Goal: Task Accomplishment & Management: Use online tool/utility

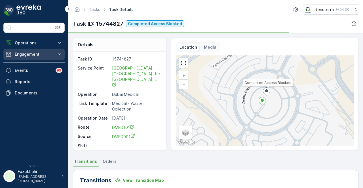
click at [34, 50] on button "Engagement" at bounding box center [33, 54] width 61 height 11
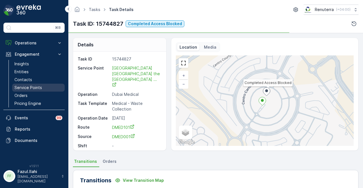
click at [41, 87] on link "Service Points" at bounding box center [38, 88] width 52 height 8
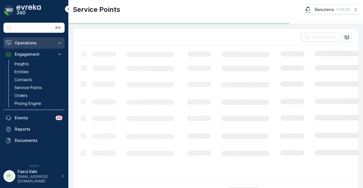
click at [43, 44] on p "Operations" at bounding box center [34, 43] width 39 height 6
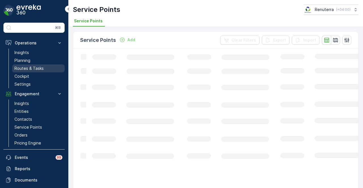
click at [49, 68] on link "Routes & Tasks" at bounding box center [38, 69] width 52 height 8
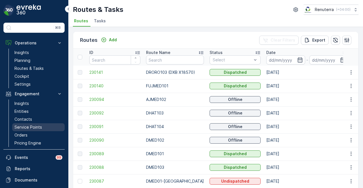
click at [46, 127] on link "Service Points" at bounding box center [38, 128] width 52 height 8
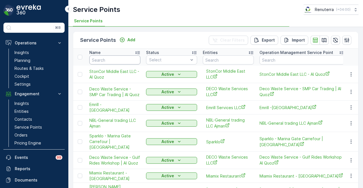
click at [111, 59] on input "text" at bounding box center [114, 60] width 51 height 9
type input "ric"
click at [111, 59] on input "ric" at bounding box center [114, 60] width 51 height 9
type input "rixos"
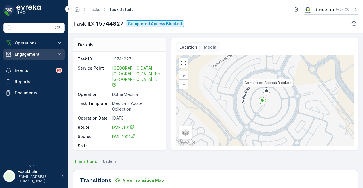
click at [44, 53] on p "Engagement" at bounding box center [34, 55] width 39 height 6
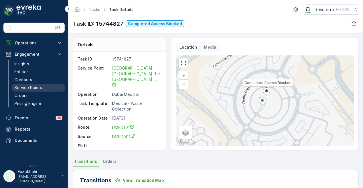
click at [35, 91] on link "Service Points" at bounding box center [38, 88] width 52 height 8
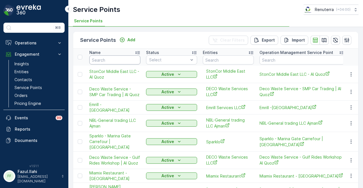
click at [110, 60] on input "text" at bounding box center [114, 60] width 51 height 9
type input "rixos"
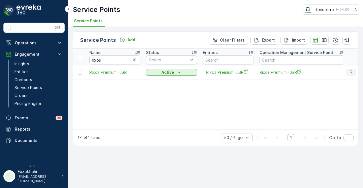
click at [353, 70] on icon "button" at bounding box center [351, 73] width 6 height 6
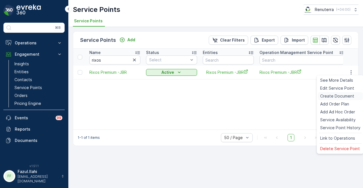
click at [346, 95] on span "Create Document" at bounding box center [337, 96] width 34 height 6
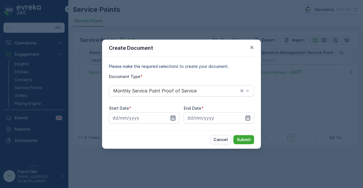
click at [175, 119] on icon "button" at bounding box center [173, 117] width 5 height 5
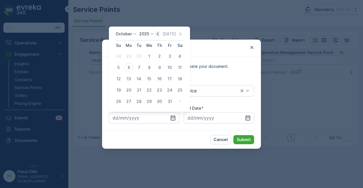
click at [159, 34] on icon "button" at bounding box center [158, 34] width 6 height 6
click at [127, 56] on div "1" at bounding box center [128, 56] width 9 height 9
type input "01.09.2025"
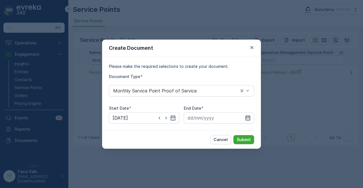
click at [249, 119] on icon "button" at bounding box center [247, 117] width 5 height 5
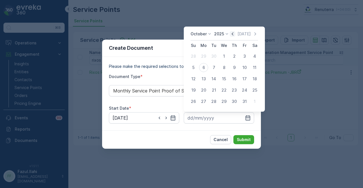
click at [233, 33] on icon "button" at bounding box center [232, 33] width 2 height 3
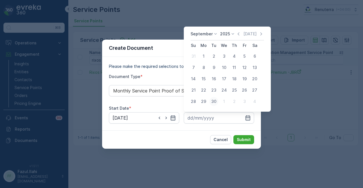
click at [212, 102] on div "30" at bounding box center [213, 101] width 9 height 9
type input "30.09.2025"
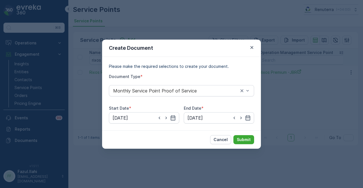
click at [256, 140] on div "Cancel Submit" at bounding box center [181, 140] width 159 height 18
click at [240, 141] on p "Submit" at bounding box center [244, 140] width 14 height 6
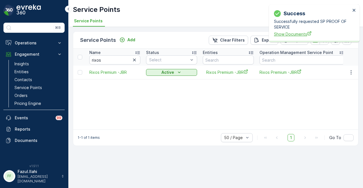
click at [290, 36] on span "Show Documents" at bounding box center [312, 34] width 76 height 6
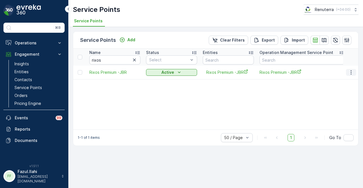
click at [352, 75] on icon "button" at bounding box center [351, 73] width 6 height 6
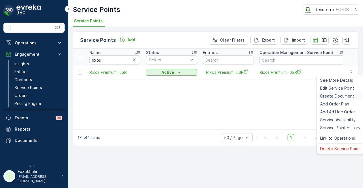
click at [345, 96] on span "Create Document" at bounding box center [337, 96] width 34 height 6
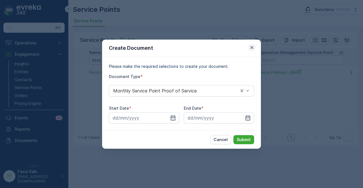
click at [255, 48] on button "button" at bounding box center [251, 47] width 7 height 7
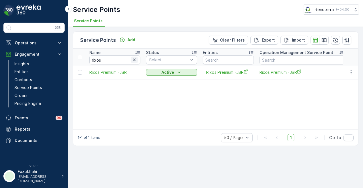
click at [134, 59] on icon "button" at bounding box center [134, 60] width 6 height 6
click at [47, 43] on p "Operations" at bounding box center [34, 43] width 39 height 6
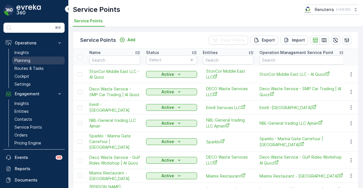
click at [44, 57] on link "Planning" at bounding box center [38, 61] width 52 height 8
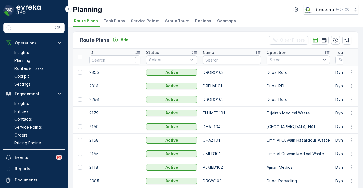
click at [131, 21] on span "Service Points" at bounding box center [145, 21] width 29 height 6
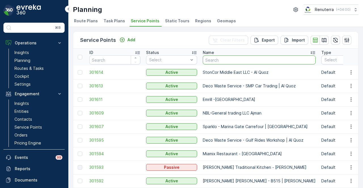
click at [231, 59] on input "text" at bounding box center [259, 60] width 113 height 9
type input "reliable"
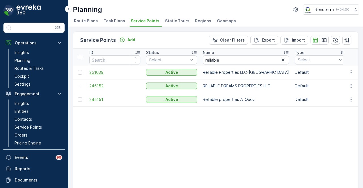
click at [92, 74] on span "251639" at bounding box center [114, 73] width 51 height 6
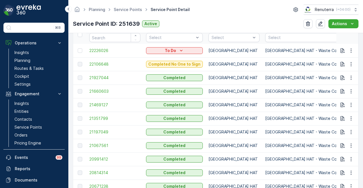
scroll to position [170, 0]
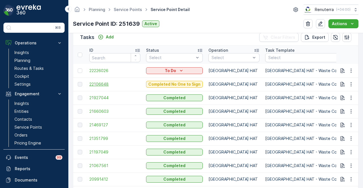
click at [105, 85] on span "22106648" at bounding box center [114, 85] width 51 height 6
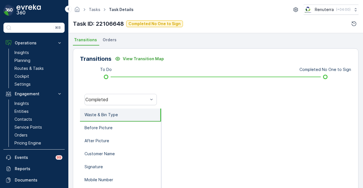
scroll to position [113, 0]
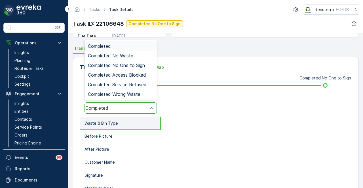
click at [139, 111] on div "Completed" at bounding box center [120, 108] width 72 height 11
click at [137, 65] on span "Completed No One to Sign" at bounding box center [116, 65] width 57 height 5
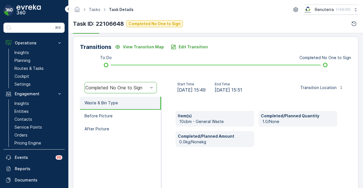
scroll to position [142, 0]
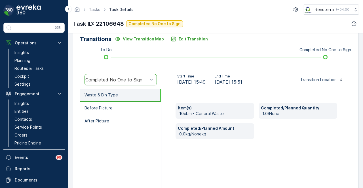
click at [222, 98] on div "Item(s) 10cbm - General Waste Completed/Planned Quantity 1.0/None Completed/Pla…" at bounding box center [256, 145] width 190 height 113
click at [33, 126] on p "Service Points" at bounding box center [27, 128] width 27 height 6
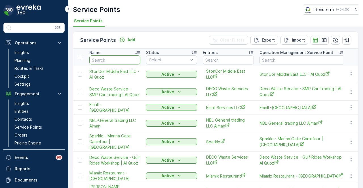
click at [124, 61] on input "text" at bounding box center [114, 60] width 51 height 9
type input "reliebale"
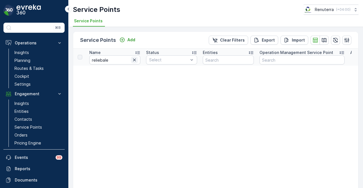
click at [135, 61] on icon "button" at bounding box center [134, 60] width 3 height 3
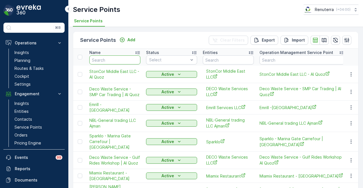
click at [124, 60] on input "text" at bounding box center [114, 60] width 51 height 9
type input "reliable"
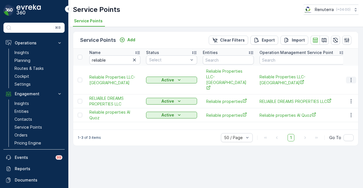
click at [348, 77] on icon "button" at bounding box center [351, 80] width 6 height 6
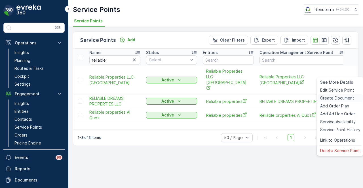
click at [351, 97] on span "Create Document" at bounding box center [337, 98] width 34 height 6
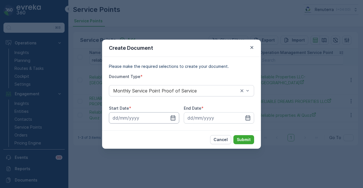
click at [176, 119] on input at bounding box center [144, 117] width 70 height 11
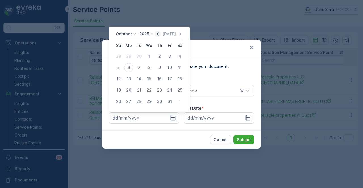
click at [160, 33] on icon "button" at bounding box center [158, 34] width 6 height 6
click at [131, 56] on div "1" at bounding box center [128, 56] width 9 height 9
type input "01.09.2025"
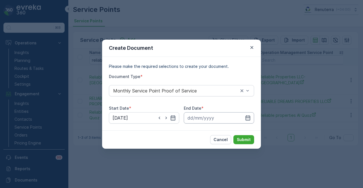
click at [252, 118] on input at bounding box center [219, 117] width 70 height 11
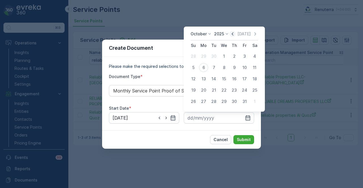
click at [234, 34] on icon "button" at bounding box center [232, 34] width 6 height 6
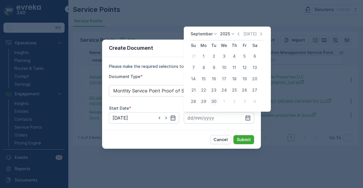
click at [212, 102] on div "30" at bounding box center [213, 101] width 9 height 9
type input "30.09.2025"
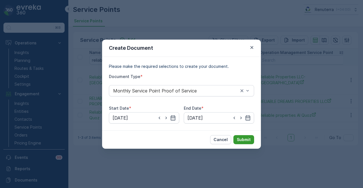
click at [246, 139] on p "Submit" at bounding box center [244, 140] width 14 height 6
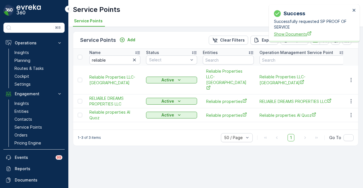
click at [291, 35] on span "Show Documents" at bounding box center [312, 34] width 76 height 6
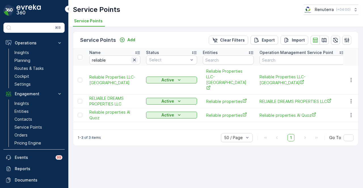
click at [136, 61] on icon "button" at bounding box center [134, 60] width 6 height 6
click at [111, 61] on input "text" at bounding box center [114, 60] width 51 height 9
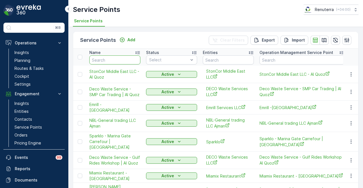
click at [111, 61] on input "text" at bounding box center [114, 60] width 51 height 9
type input "zabeel"
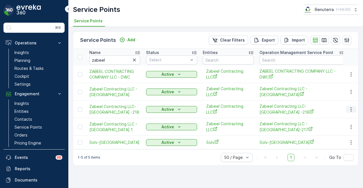
click at [356, 108] on button "button" at bounding box center [351, 109] width 10 height 7
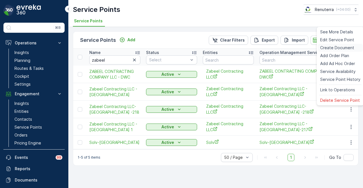
click at [344, 46] on span "Create Document" at bounding box center [337, 48] width 34 height 6
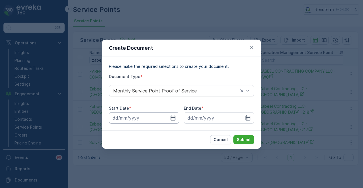
click at [175, 122] on input at bounding box center [144, 117] width 70 height 11
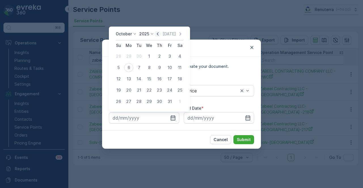
click at [160, 34] on icon "button" at bounding box center [158, 34] width 6 height 6
click at [130, 57] on div "1" at bounding box center [128, 56] width 9 height 9
type input "01.09.2025"
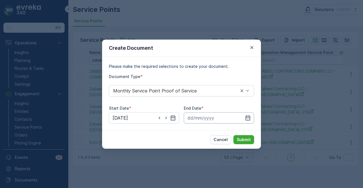
click at [245, 116] on icon "button" at bounding box center [248, 118] width 6 height 6
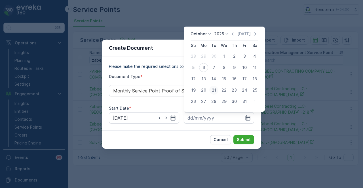
drag, startPoint x: 233, startPoint y: 35, endPoint x: 212, endPoint y: 92, distance: 60.3
click at [233, 37] on div "October 2025 Today" at bounding box center [223, 35] width 67 height 9
click at [232, 36] on icon "button" at bounding box center [232, 34] width 6 height 6
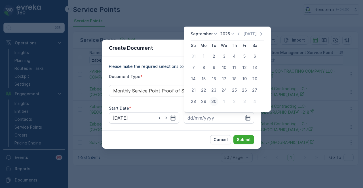
click at [209, 103] on button "30" at bounding box center [214, 102] width 10 height 10
type input "30.09.2025"
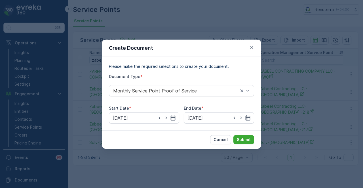
click at [250, 133] on div "Cancel Submit" at bounding box center [181, 140] width 159 height 18
click at [250, 135] on button "Submit" at bounding box center [243, 139] width 21 height 9
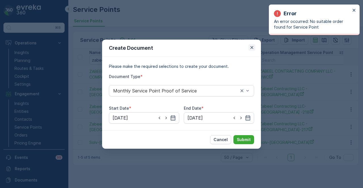
click at [253, 46] on icon "button" at bounding box center [252, 48] width 6 height 6
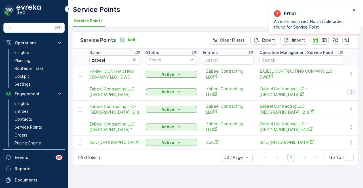
click at [350, 89] on icon "button" at bounding box center [351, 92] width 6 height 6
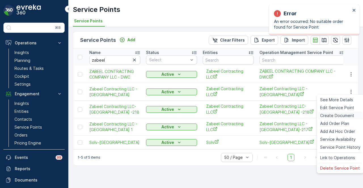
click at [347, 116] on span "Create Document" at bounding box center [337, 116] width 34 height 6
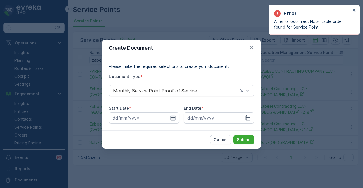
click at [175, 118] on icon "button" at bounding box center [173, 117] width 5 height 5
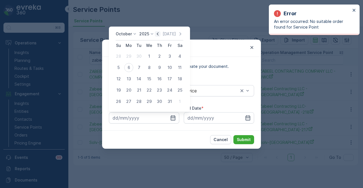
click at [157, 33] on icon "button" at bounding box center [158, 34] width 6 height 6
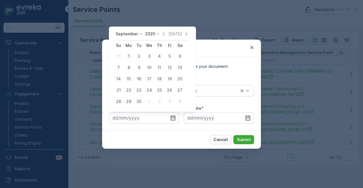
click at [129, 58] on div "1" at bounding box center [128, 56] width 9 height 9
type input "01.09.2025"
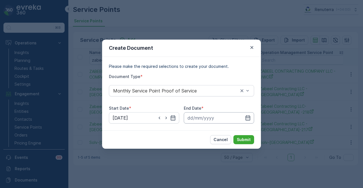
click at [248, 114] on input at bounding box center [219, 117] width 70 height 11
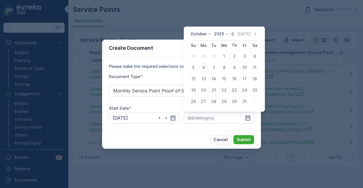
click at [233, 33] on icon "button" at bounding box center [232, 34] width 6 height 6
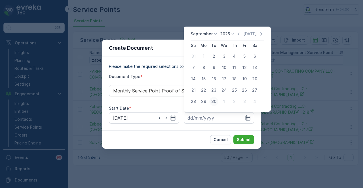
click at [209, 103] on button "30" at bounding box center [214, 102] width 10 height 10
type input "30.09.2025"
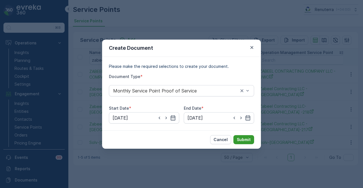
click at [238, 142] on p "Submit" at bounding box center [244, 140] width 14 height 6
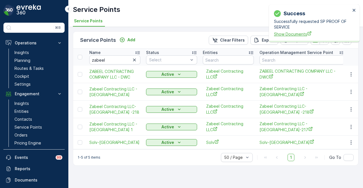
click at [285, 34] on span "Show Documents" at bounding box center [312, 34] width 76 height 6
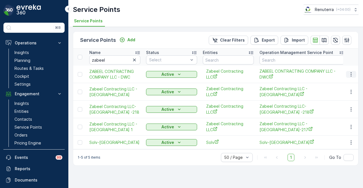
click at [351, 73] on icon "button" at bounding box center [351, 75] width 6 height 6
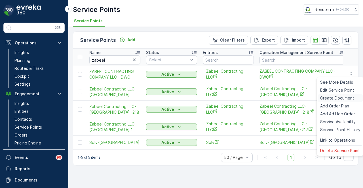
click at [351, 97] on span "Create Document" at bounding box center [337, 98] width 34 height 6
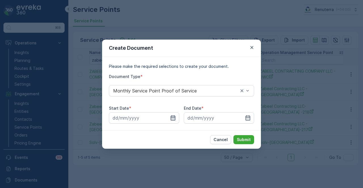
click at [174, 118] on icon "button" at bounding box center [173, 117] width 5 height 5
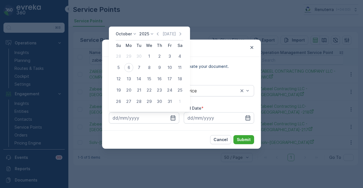
click at [155, 31] on div "October 2025 Today Su Mo Tu We Th Fr Sa 28 29 30 1 2 3 4 5 6 7 8 9 10 11 12 13 …" at bounding box center [149, 69] width 81 height 85
click at [157, 33] on icon "button" at bounding box center [158, 34] width 6 height 6
click at [130, 57] on div "1" at bounding box center [128, 56] width 9 height 9
type input "01.09.2025"
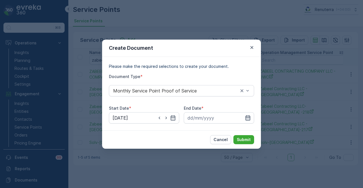
click at [248, 117] on icon "button" at bounding box center [248, 118] width 6 height 6
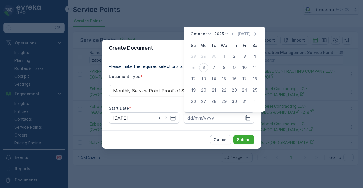
drag, startPoint x: 233, startPoint y: 33, endPoint x: 227, endPoint y: 47, distance: 14.8
click at [232, 34] on icon "button" at bounding box center [232, 34] width 6 height 6
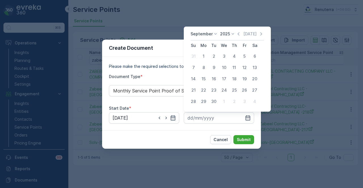
drag, startPoint x: 214, startPoint y: 101, endPoint x: 233, endPoint y: 127, distance: 31.9
click at [214, 102] on div "30" at bounding box center [213, 101] width 9 height 9
type input "30.09.2025"
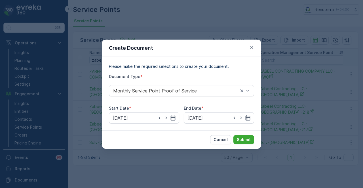
click at [250, 145] on div "Cancel Submit" at bounding box center [181, 140] width 159 height 18
click at [249, 139] on p "Submit" at bounding box center [244, 140] width 14 height 6
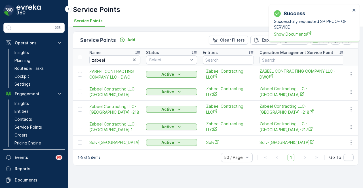
click at [293, 37] on span "Show Documents" at bounding box center [312, 34] width 76 height 6
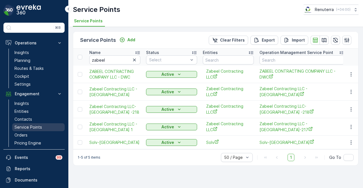
click at [32, 124] on link "Service Points" at bounding box center [38, 128] width 52 height 8
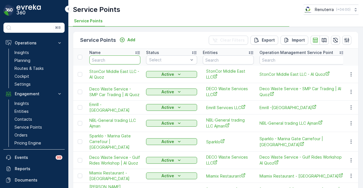
click at [116, 57] on input "text" at bounding box center [114, 60] width 51 height 9
type input "you"
click at [116, 57] on input "you" at bounding box center [114, 60] width 51 height 9
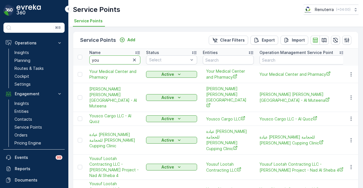
click at [115, 59] on input "you" at bounding box center [114, 60] width 51 height 9
type input "yousuf l"
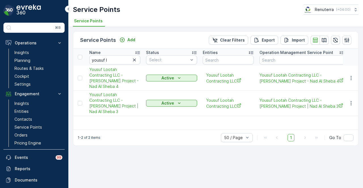
click at [124, 113] on div "Name yousuf l Status Select Entities Operation Management Service Point Address…" at bounding box center [215, 89] width 285 height 81
click at [349, 77] on icon "button" at bounding box center [351, 78] width 6 height 6
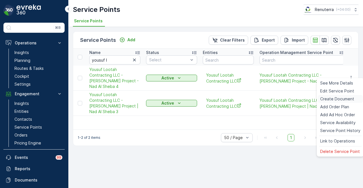
click at [352, 100] on span "Create Document" at bounding box center [337, 99] width 34 height 6
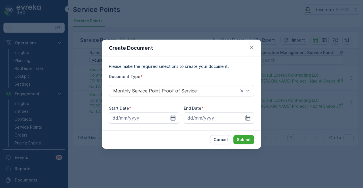
click at [173, 119] on icon "button" at bounding box center [173, 118] width 6 height 6
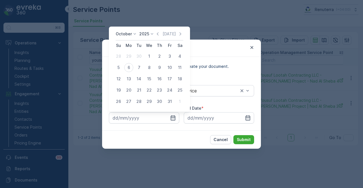
click at [160, 31] on div "October 2025 Today Su Mo Tu We Th Fr Sa 28 29 30 1 2 3 4 5 6 7 8 9 10 11 12 13 …" at bounding box center [149, 69] width 81 height 85
click at [160, 32] on icon "button" at bounding box center [158, 34] width 6 height 6
click at [129, 60] on div "1" at bounding box center [128, 56] width 9 height 9
type input "01.09.2025"
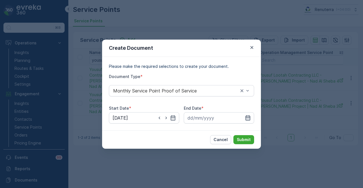
click at [248, 115] on icon "button" at bounding box center [248, 118] width 6 height 6
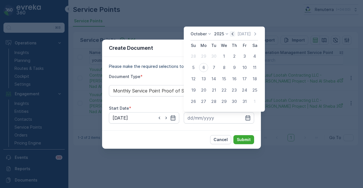
click at [235, 34] on icon "button" at bounding box center [232, 34] width 6 height 6
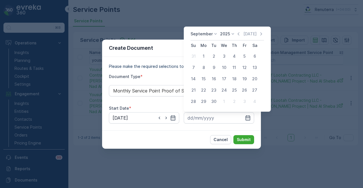
click at [213, 103] on div "30" at bounding box center [213, 101] width 9 height 9
type input "30.09.2025"
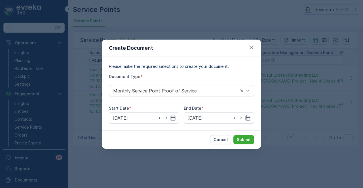
click at [241, 133] on div "Cancel Submit" at bounding box center [181, 140] width 159 height 18
click at [244, 138] on p "Submit" at bounding box center [244, 140] width 14 height 6
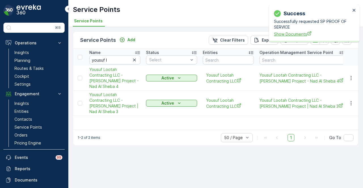
click at [293, 35] on span "Show Documents" at bounding box center [312, 34] width 76 height 6
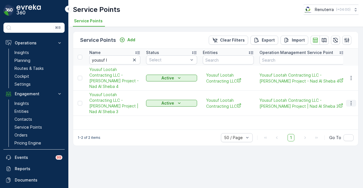
click at [353, 101] on icon "button" at bounding box center [351, 104] width 6 height 6
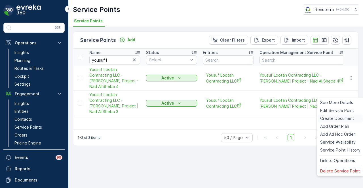
click at [352, 117] on span "Create Document" at bounding box center [337, 119] width 34 height 6
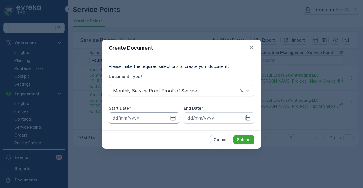
click at [177, 117] on input at bounding box center [144, 117] width 70 height 11
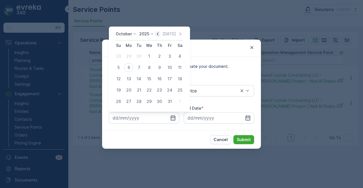
click at [160, 33] on icon "button" at bounding box center [158, 34] width 6 height 6
click at [125, 57] on div "1" at bounding box center [128, 56] width 9 height 9
type input "01.09.2025"
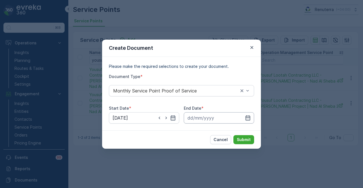
click at [250, 121] on input at bounding box center [219, 117] width 70 height 11
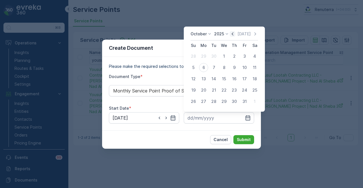
click at [232, 33] on icon "button" at bounding box center [232, 34] width 6 height 6
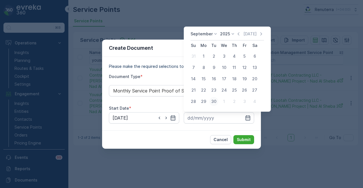
click at [215, 101] on div "30" at bounding box center [213, 101] width 9 height 9
type input "30.09.2025"
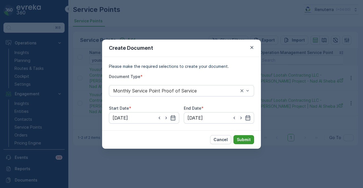
click at [252, 138] on button "Submit" at bounding box center [243, 139] width 21 height 9
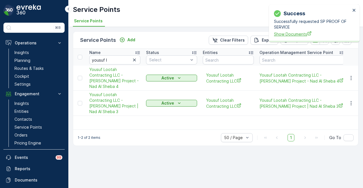
click at [304, 34] on span "Show Documents" at bounding box center [312, 34] width 76 height 6
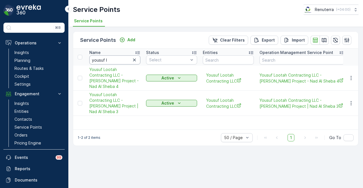
click at [125, 57] on input "yousuf l" at bounding box center [114, 60] width 51 height 9
type input "yous"
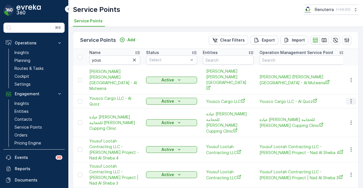
click at [350, 99] on icon "button" at bounding box center [351, 102] width 6 height 6
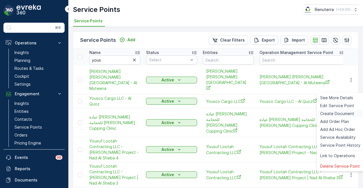
click at [347, 115] on span "Create Document" at bounding box center [337, 114] width 34 height 6
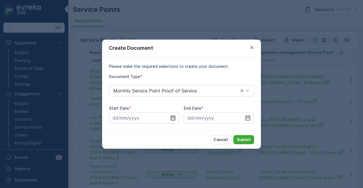
click at [174, 117] on icon "button" at bounding box center [173, 118] width 6 height 6
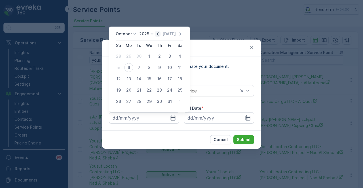
click at [160, 35] on icon "button" at bounding box center [158, 34] width 6 height 6
click at [129, 54] on div "1" at bounding box center [128, 56] width 9 height 9
type input "01.09.2025"
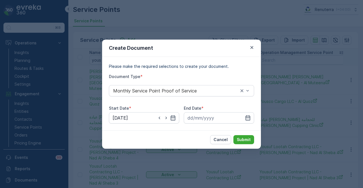
click at [256, 120] on div "Please make the required selections to create your document. Document Type * Mo…" at bounding box center [181, 94] width 159 height 74
drag, startPoint x: 248, startPoint y: 119, endPoint x: 248, endPoint y: 115, distance: 4.0
click at [248, 115] on icon "button" at bounding box center [248, 118] width 6 height 6
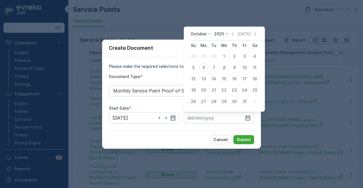
drag, startPoint x: 234, startPoint y: 35, endPoint x: 229, endPoint y: 50, distance: 15.6
click at [234, 36] on icon "button" at bounding box center [232, 34] width 6 height 6
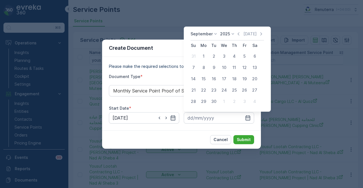
drag, startPoint x: 215, startPoint y: 101, endPoint x: 219, endPoint y: 109, distance: 8.4
click at [214, 101] on div "30" at bounding box center [213, 101] width 9 height 9
type input "30.09.2025"
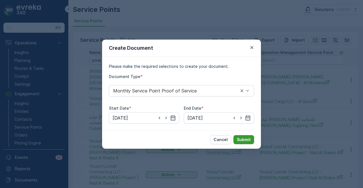
click at [241, 138] on p "Submit" at bounding box center [244, 140] width 14 height 6
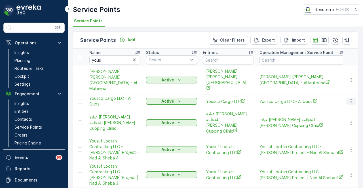
click at [350, 99] on icon "button" at bounding box center [351, 102] width 6 height 6
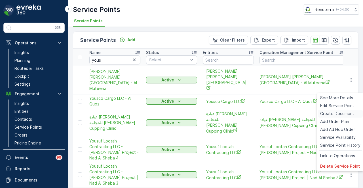
click at [341, 114] on span "Create Document" at bounding box center [337, 114] width 34 height 6
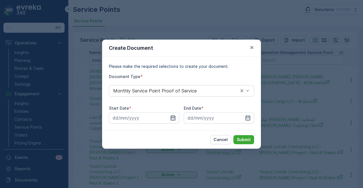
click at [171, 118] on icon "button" at bounding box center [173, 117] width 5 height 5
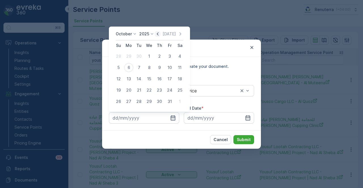
click at [160, 35] on icon "button" at bounding box center [158, 34] width 6 height 6
click at [132, 57] on div "1" at bounding box center [128, 56] width 9 height 9
type input "01.09.2025"
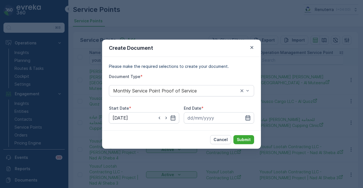
click at [248, 116] on icon "button" at bounding box center [248, 118] width 6 height 6
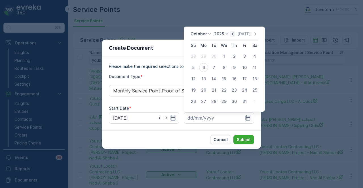
click at [233, 35] on icon "button" at bounding box center [232, 33] width 2 height 3
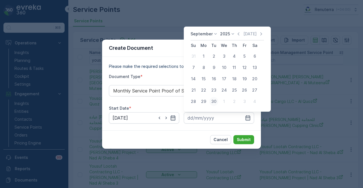
drag, startPoint x: 215, startPoint y: 103, endPoint x: 245, endPoint y: 139, distance: 46.9
click at [217, 104] on div "30" at bounding box center [213, 101] width 9 height 9
type input "30.09.2025"
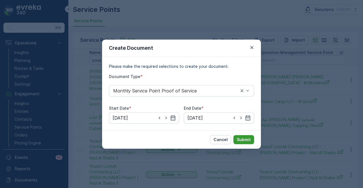
click at [245, 140] on p "Submit" at bounding box center [244, 140] width 14 height 6
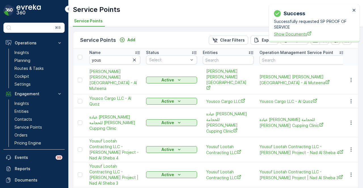
click at [282, 34] on span "Show Documents" at bounding box center [312, 34] width 76 height 6
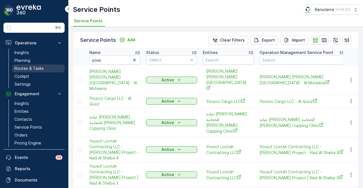
click at [41, 66] on p "Routes & Tasks" at bounding box center [28, 69] width 29 height 6
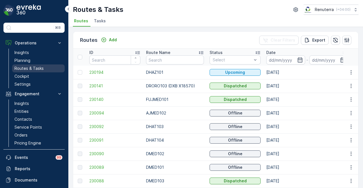
click at [39, 66] on p "Routes & Tasks" at bounding box center [28, 69] width 29 height 6
click at [31, 59] on link "Planning" at bounding box center [38, 61] width 52 height 8
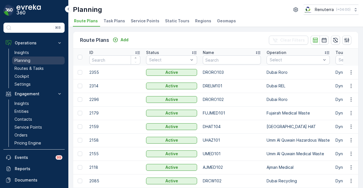
click at [27, 60] on p "Planning" at bounding box center [22, 61] width 16 height 6
click at [39, 50] on link "Insights" at bounding box center [38, 53] width 52 height 8
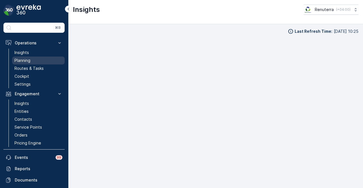
click at [39, 59] on link "Planning" at bounding box center [38, 61] width 52 height 8
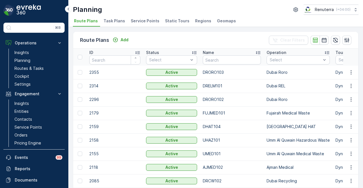
click at [149, 19] on span "Service Points" at bounding box center [145, 21] width 29 height 6
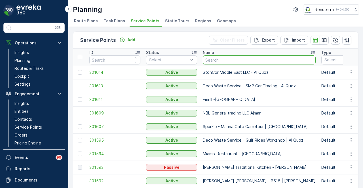
click at [218, 61] on input "text" at bounding box center [259, 60] width 113 height 9
type input "you"
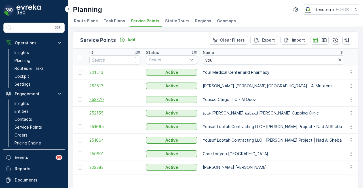
click at [100, 99] on span "253370" at bounding box center [114, 100] width 51 height 6
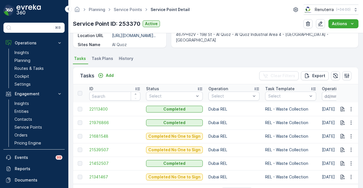
scroll to position [153, 0]
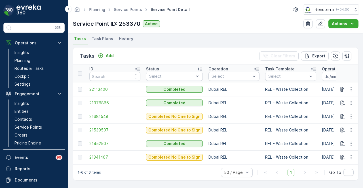
click at [104, 156] on span "21341467" at bounding box center [114, 158] width 51 height 6
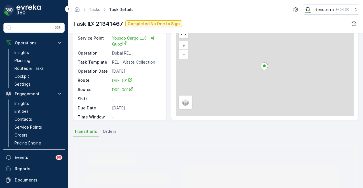
scroll to position [152, 0]
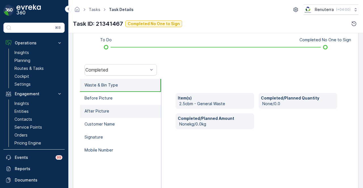
click at [134, 107] on li "After Picture" at bounding box center [120, 111] width 81 height 13
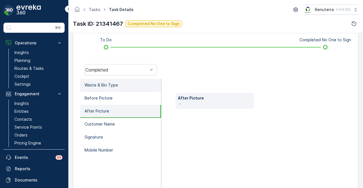
click at [147, 84] on li "Waste & Bin Type" at bounding box center [120, 85] width 81 height 13
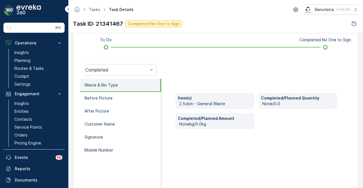
click at [146, 75] on div "Completed" at bounding box center [120, 70] width 81 height 18
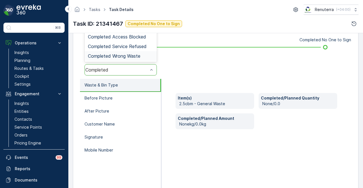
scroll to position [123, 0]
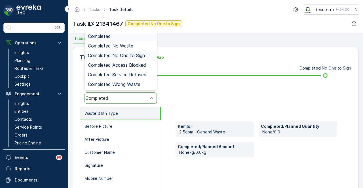
click at [139, 59] on div "Completed No One to Sign" at bounding box center [120, 56] width 72 height 10
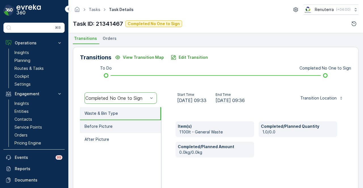
click at [137, 121] on li "Before Picture" at bounding box center [120, 126] width 81 height 13
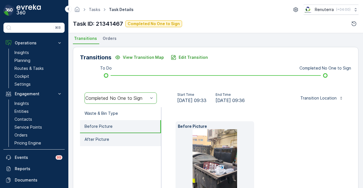
click at [137, 135] on li "After Picture" at bounding box center [120, 139] width 81 height 13
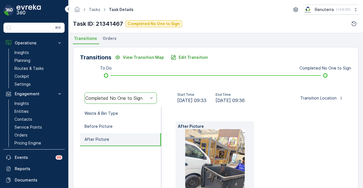
scroll to position [168, 0]
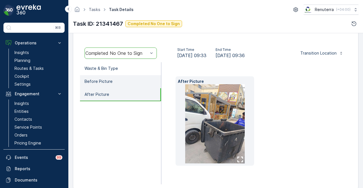
click at [133, 78] on li "Before Picture" at bounding box center [120, 81] width 81 height 13
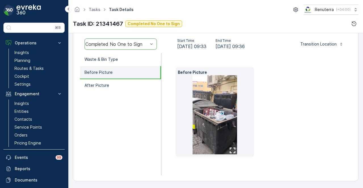
scroll to position [149, 0]
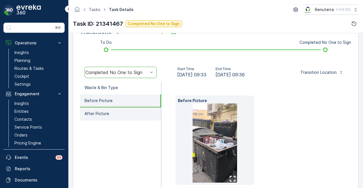
click at [143, 114] on li "After Picture" at bounding box center [120, 114] width 81 height 13
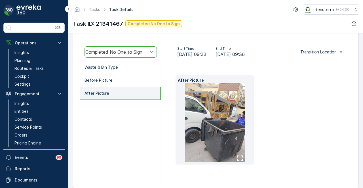
scroll to position [177, 0]
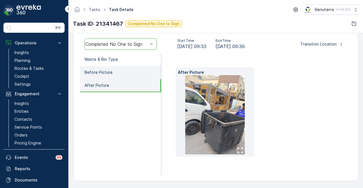
click at [117, 72] on li "Before Picture" at bounding box center [120, 72] width 81 height 13
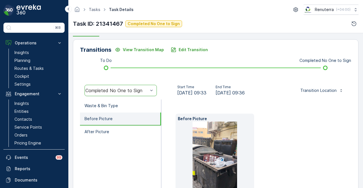
scroll to position [64, 0]
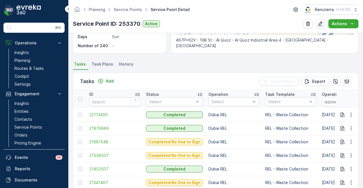
scroll to position [153, 0]
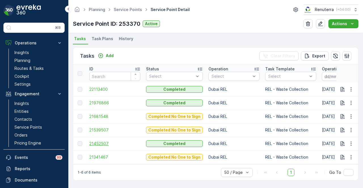
click at [109, 142] on span "21452507" at bounding box center [114, 144] width 51 height 6
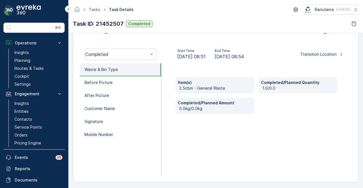
scroll to position [168, 0]
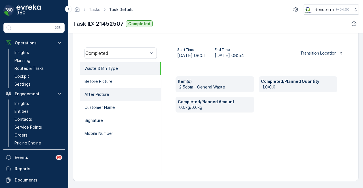
click at [132, 96] on li "After Picture" at bounding box center [120, 94] width 81 height 13
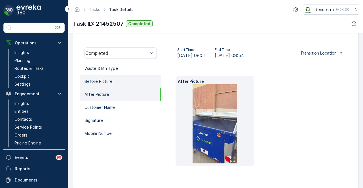
click at [137, 87] on li "Before Picture" at bounding box center [120, 81] width 81 height 13
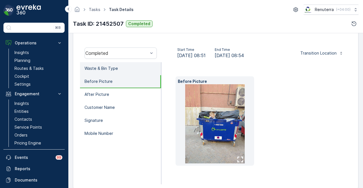
click at [114, 72] on li "Waste & Bin Type" at bounding box center [120, 68] width 81 height 13
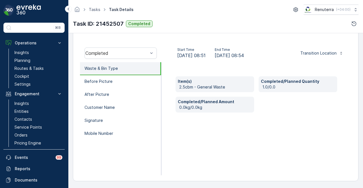
click at [186, 140] on div "Item(s) 2.5cbm - General Waste Completed/Planned Quantity 1.0/0.0 Completed/Pla…" at bounding box center [256, 118] width 190 height 113
click at [41, 125] on p "Service Points" at bounding box center [27, 128] width 27 height 6
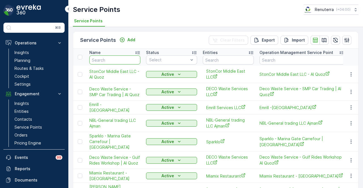
click at [107, 60] on input "text" at bounding box center [114, 60] width 51 height 9
type input "seven"
type input "se"
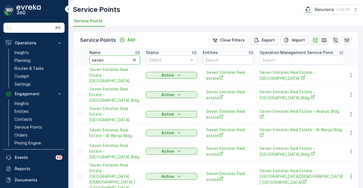
click at [107, 60] on input "seven" at bounding box center [114, 60] width 51 height 9
type input "seven"
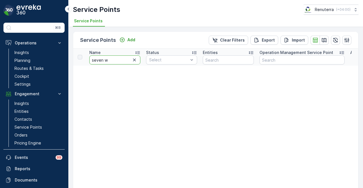
click at [107, 60] on input "seven w" at bounding box center [114, 60] width 51 height 9
type input "seven emi"
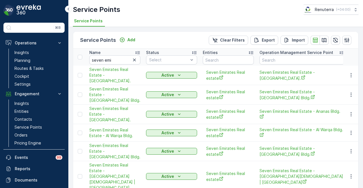
scroll to position [82, 0]
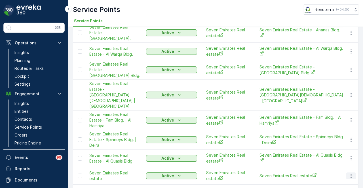
click at [347, 173] on button "button" at bounding box center [351, 176] width 10 height 7
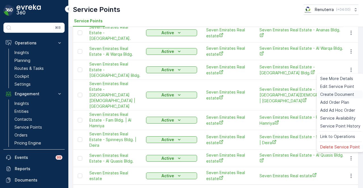
click at [336, 93] on span "Create Document" at bounding box center [337, 95] width 34 height 6
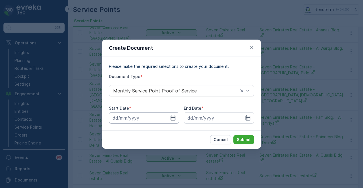
click at [177, 121] on input at bounding box center [144, 117] width 70 height 11
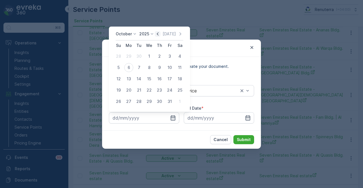
click at [158, 37] on icon "button" at bounding box center [158, 34] width 6 height 6
click at [125, 59] on div "1" at bounding box center [128, 56] width 9 height 9
type input "01.09.2025"
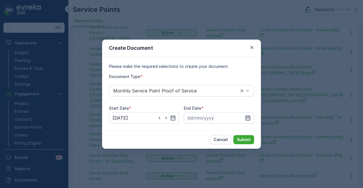
click at [250, 118] on icon "button" at bounding box center [248, 118] width 6 height 6
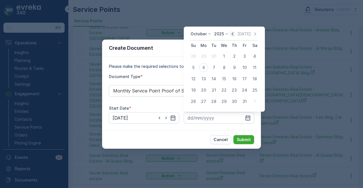
click at [235, 32] on icon "button" at bounding box center [232, 34] width 6 height 6
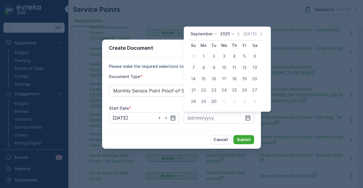
drag, startPoint x: 214, startPoint y: 102, endPoint x: 220, endPoint y: 112, distance: 11.5
click at [215, 103] on div "30" at bounding box center [213, 101] width 9 height 9
type input "30.09.2025"
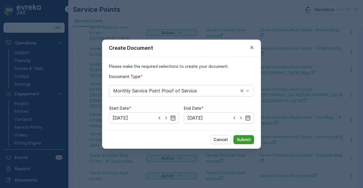
click at [243, 138] on p "Submit" at bounding box center [244, 140] width 14 height 6
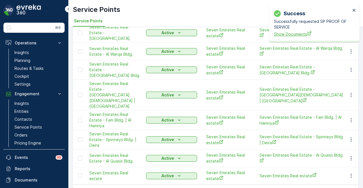
click at [280, 33] on span "Show Documents" at bounding box center [312, 34] width 76 height 6
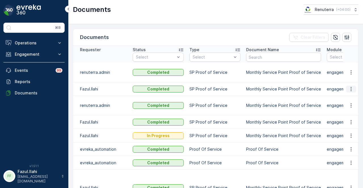
click at [350, 89] on icon "button" at bounding box center [351, 89] width 6 height 6
click at [347, 96] on span "See Details" at bounding box center [349, 97] width 22 height 6
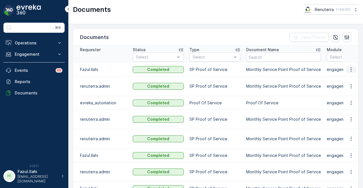
click at [350, 68] on icon "button" at bounding box center [351, 70] width 6 height 6
click at [350, 76] on span "See Details" at bounding box center [349, 78] width 22 height 6
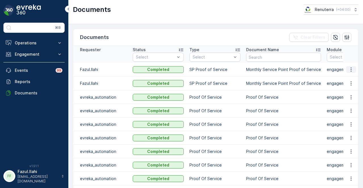
click at [348, 67] on icon "button" at bounding box center [351, 70] width 6 height 6
click at [346, 76] on span "See Details" at bounding box center [354, 77] width 24 height 5
click at [350, 68] on icon "button" at bounding box center [351, 70] width 6 height 6
click at [348, 76] on span "See Details" at bounding box center [349, 78] width 22 height 6
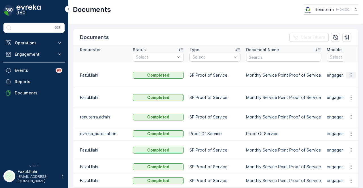
click at [352, 72] on button "button" at bounding box center [351, 75] width 10 height 7
click at [348, 83] on span "See Details" at bounding box center [349, 81] width 22 height 6
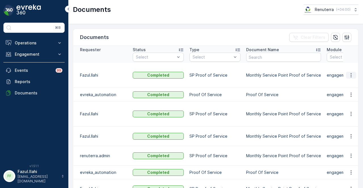
click at [350, 73] on icon "button" at bounding box center [350, 75] width 1 height 4
click at [348, 85] on ul "See Details" at bounding box center [349, 80] width 29 height 10
click at [348, 79] on span "See Details" at bounding box center [349, 81] width 22 height 6
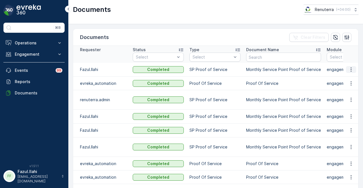
click at [350, 69] on icon "button" at bounding box center [351, 70] width 6 height 6
click at [349, 78] on span "See Details" at bounding box center [349, 78] width 22 height 6
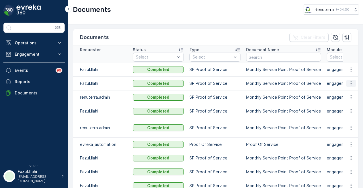
drag, startPoint x: 350, startPoint y: 68, endPoint x: 351, endPoint y: 80, distance: 12.2
click at [351, 75] on td at bounding box center [350, 70] width 15 height 14
click at [350, 71] on icon "button" at bounding box center [351, 70] width 6 height 6
click at [349, 75] on span "See Details" at bounding box center [349, 78] width 22 height 6
